Goal: Information Seeking & Learning: Learn about a topic

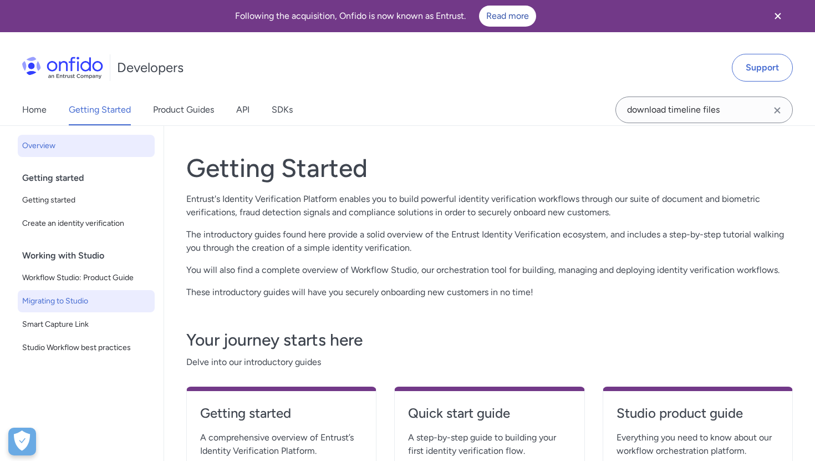
click at [69, 297] on span "Migrating to Studio" at bounding box center [86, 300] width 128 height 13
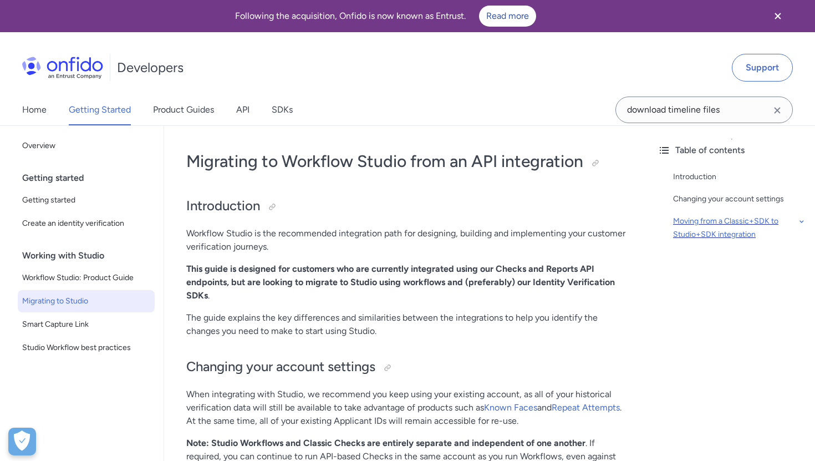
click at [699, 226] on div "Moving from a Classic+SDK to Studio+SDK integration" at bounding box center [739, 228] width 133 height 27
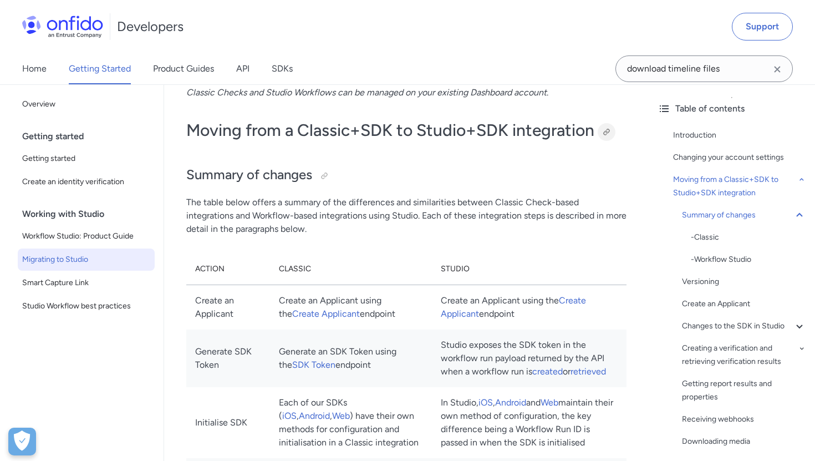
click at [607, 131] on div at bounding box center [606, 132] width 9 height 9
click at [699, 156] on div "Changing your account settings" at bounding box center [739, 157] width 133 height 13
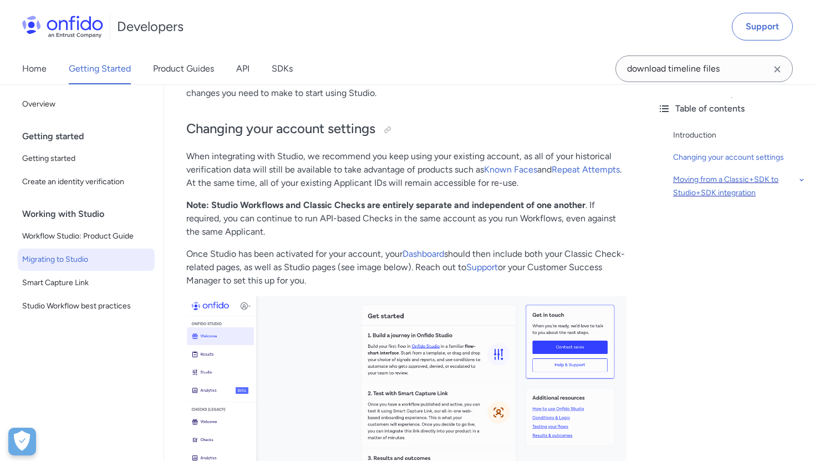
click at [697, 180] on div "Moving from a Classic+SDK to Studio+SDK integration" at bounding box center [739, 186] width 133 height 27
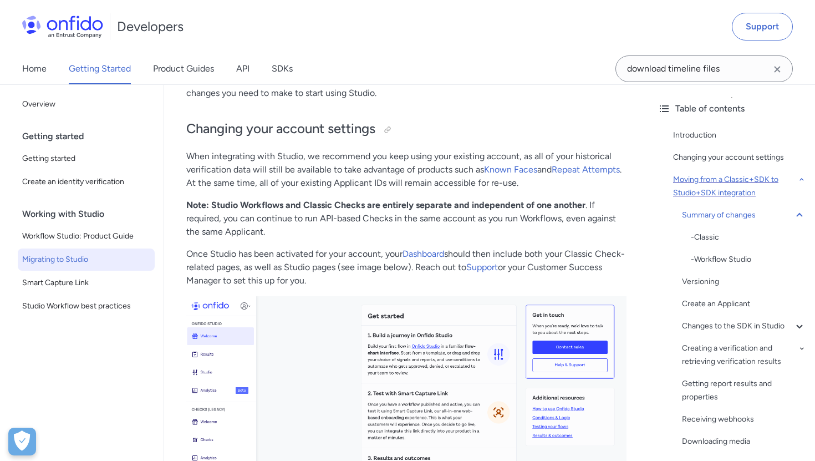
scroll to position [721, 0]
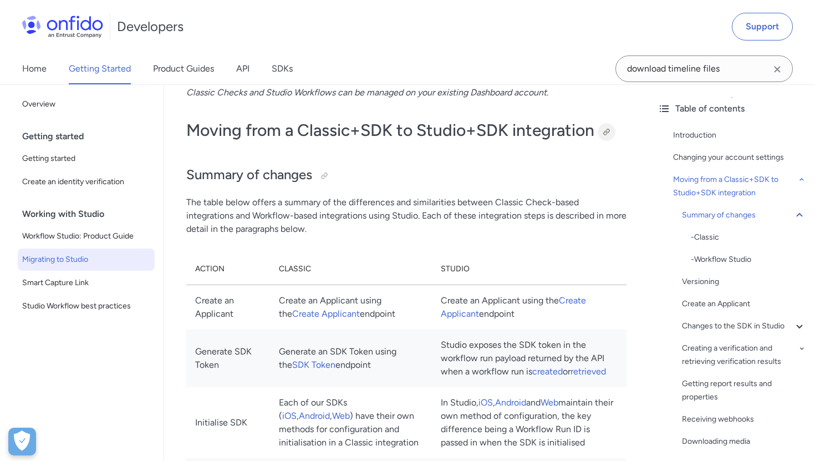
click at [605, 133] on div at bounding box center [606, 132] width 9 height 9
click at [186, 74] on link "Product Guides" at bounding box center [183, 68] width 61 height 31
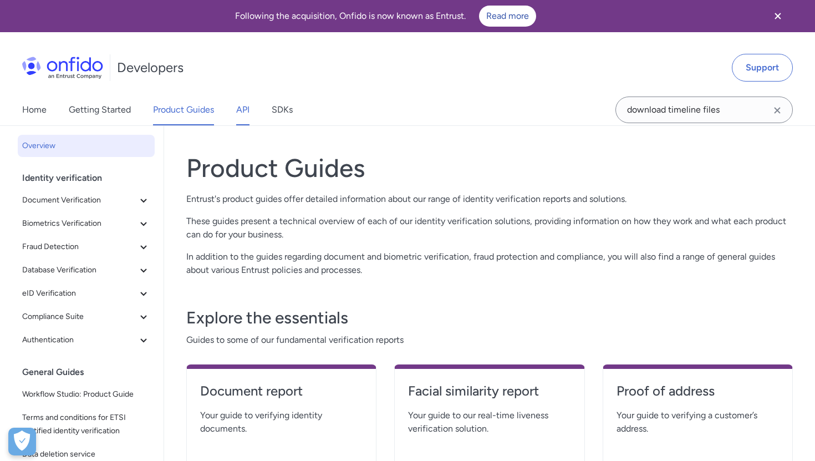
click at [243, 108] on link "API" at bounding box center [242, 109] width 13 height 31
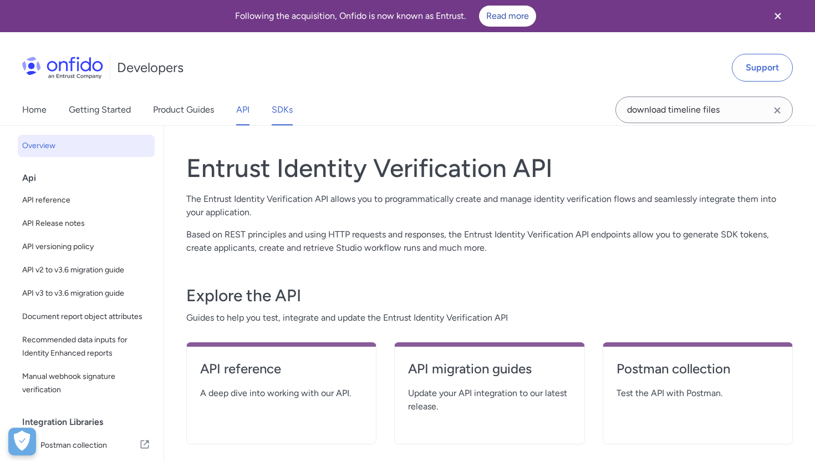
click at [287, 118] on link "SDKs" at bounding box center [282, 109] width 21 height 31
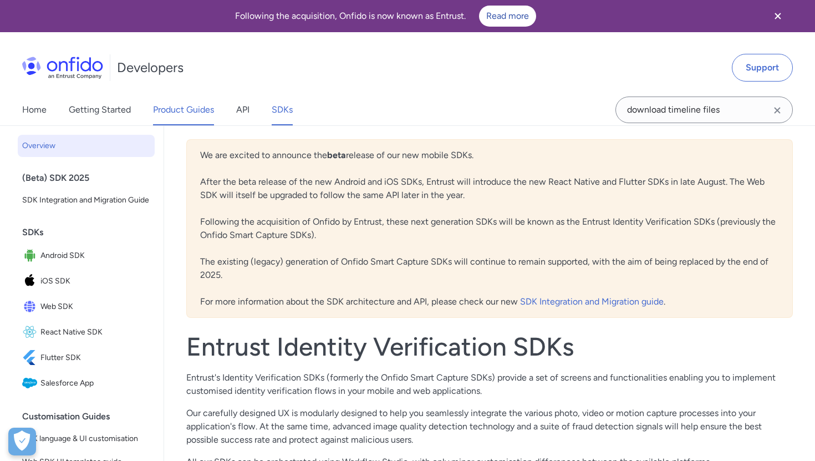
click at [172, 105] on link "Product Guides" at bounding box center [183, 109] width 61 height 31
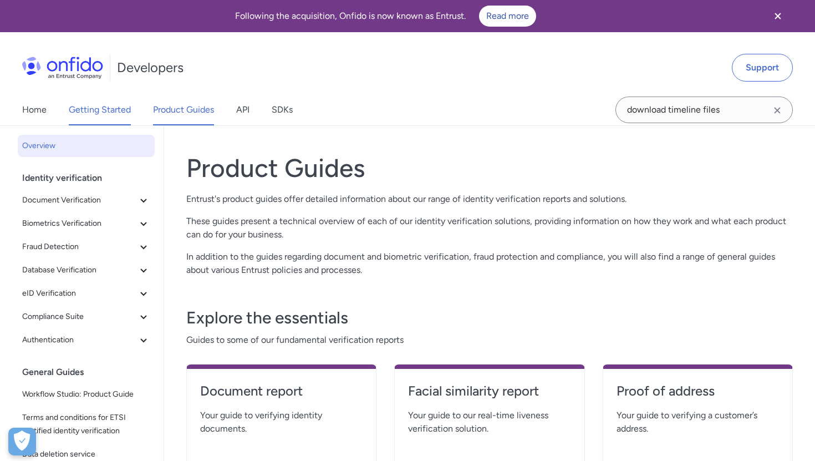
click at [107, 109] on link "Getting Started" at bounding box center [100, 109] width 62 height 31
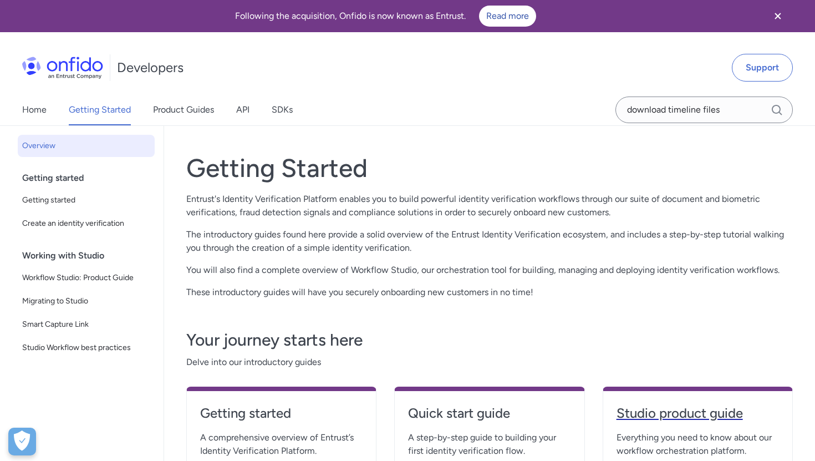
click at [642, 411] on h4 "Studio product guide" at bounding box center [698, 413] width 162 height 18
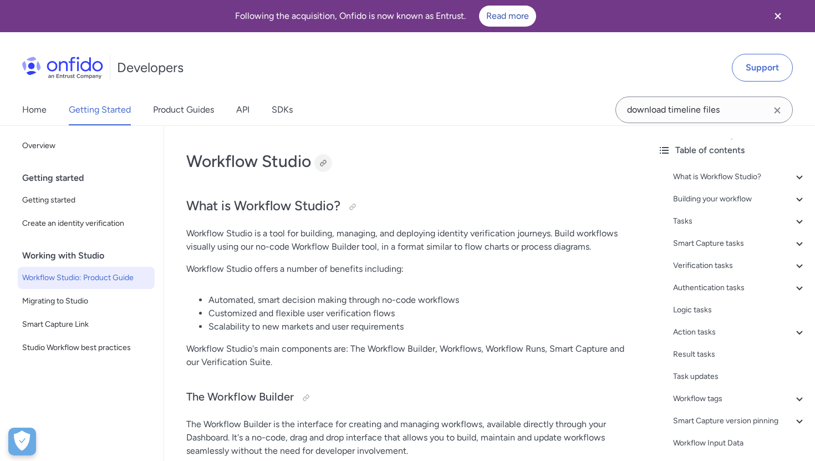
click at [327, 160] on div at bounding box center [323, 163] width 9 height 9
click at [77, 347] on span "Studio Workflow best practices" at bounding box center [86, 347] width 128 height 13
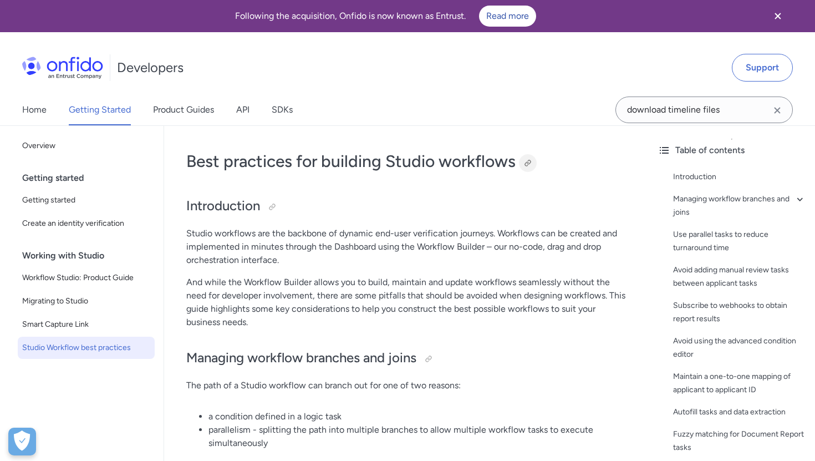
click at [531, 161] on div at bounding box center [527, 163] width 9 height 9
